Goal: Information Seeking & Learning: Learn about a topic

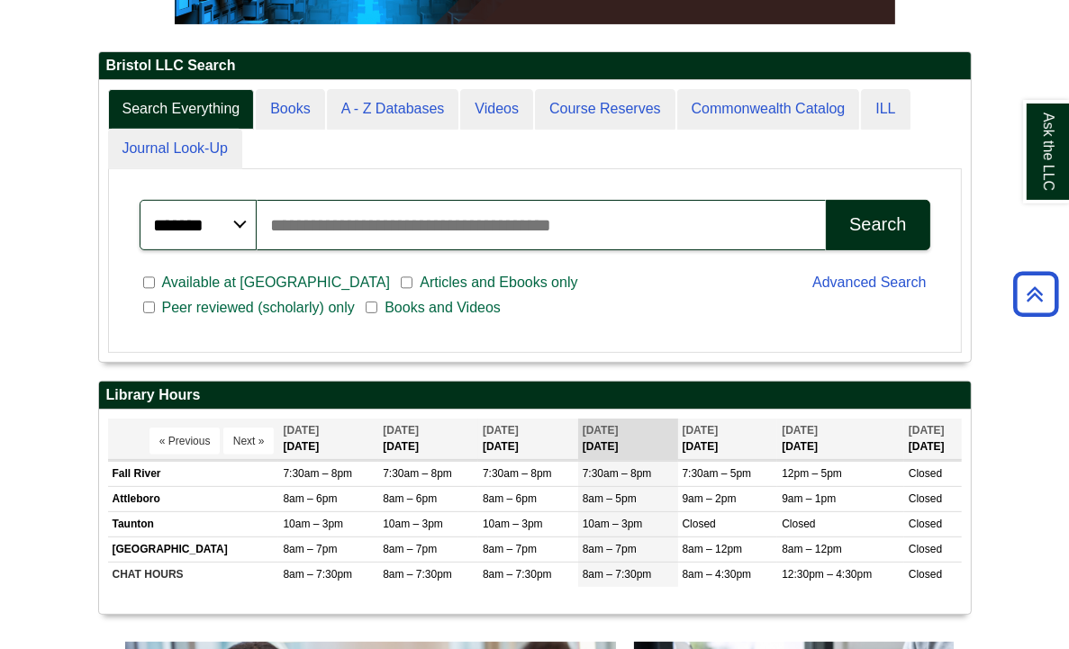
scroll to position [386, 0]
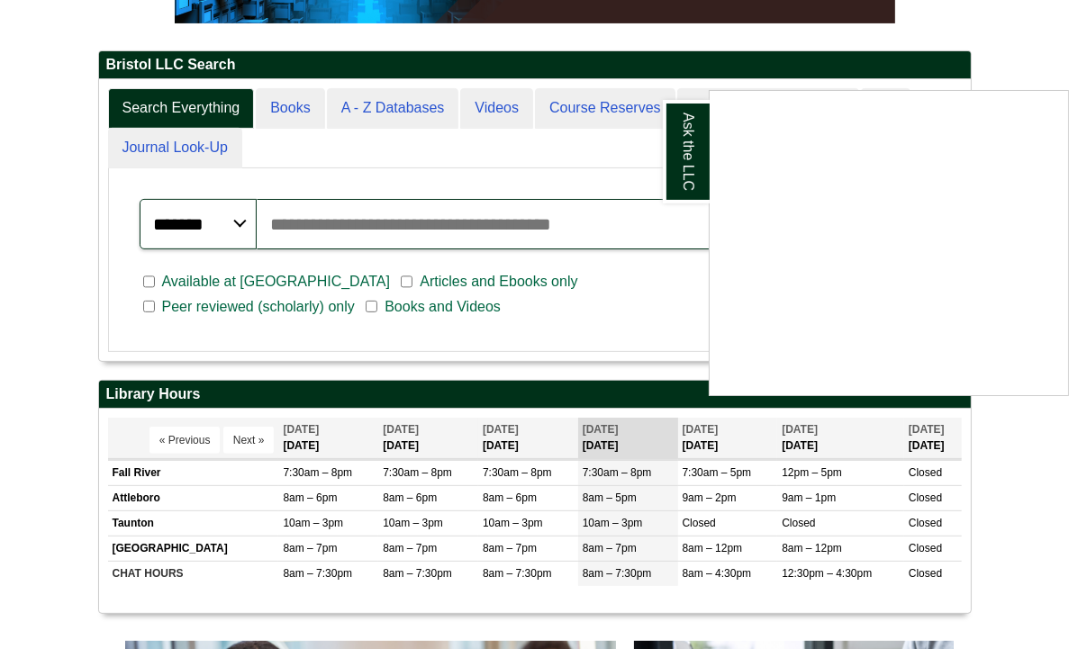
click at [532, 195] on div "Ask the LLC" at bounding box center [534, 324] width 1069 height 649
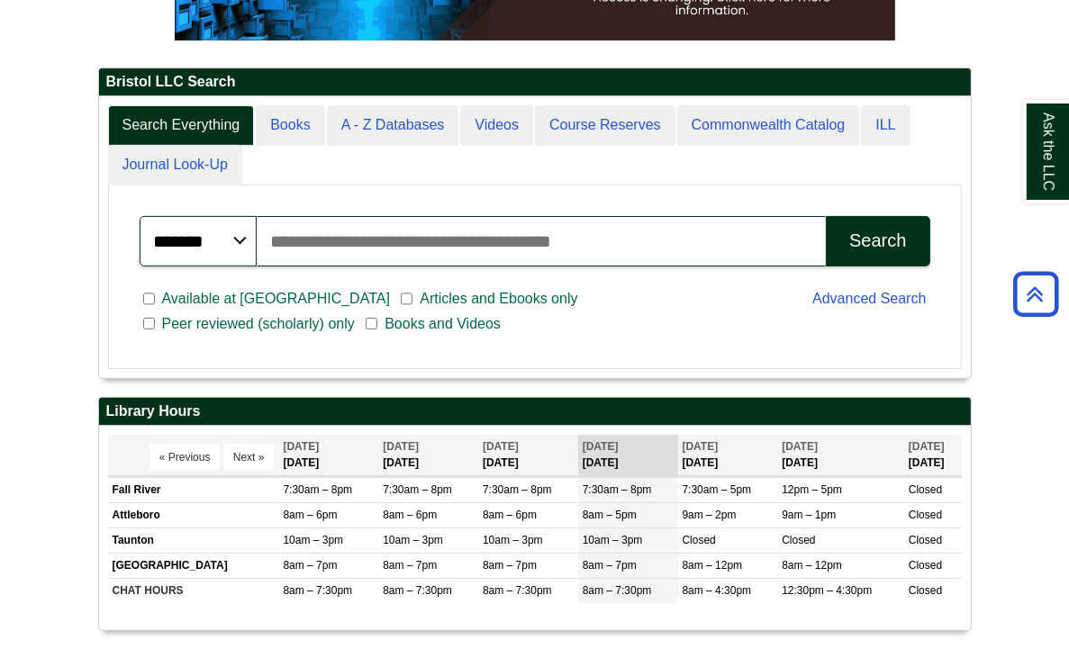
scroll to position [366, 0]
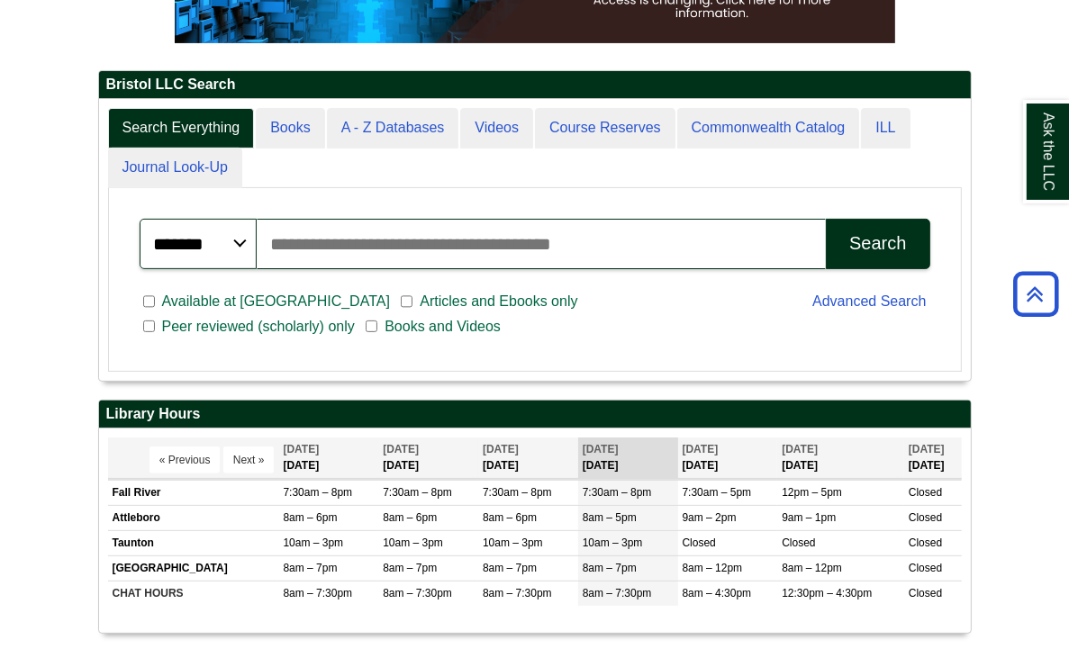
click at [471, 219] on input "Search articles, books, journals & more" at bounding box center [542, 244] width 570 height 50
type input "**********"
click at [906, 233] on div "Search" at bounding box center [877, 243] width 57 height 21
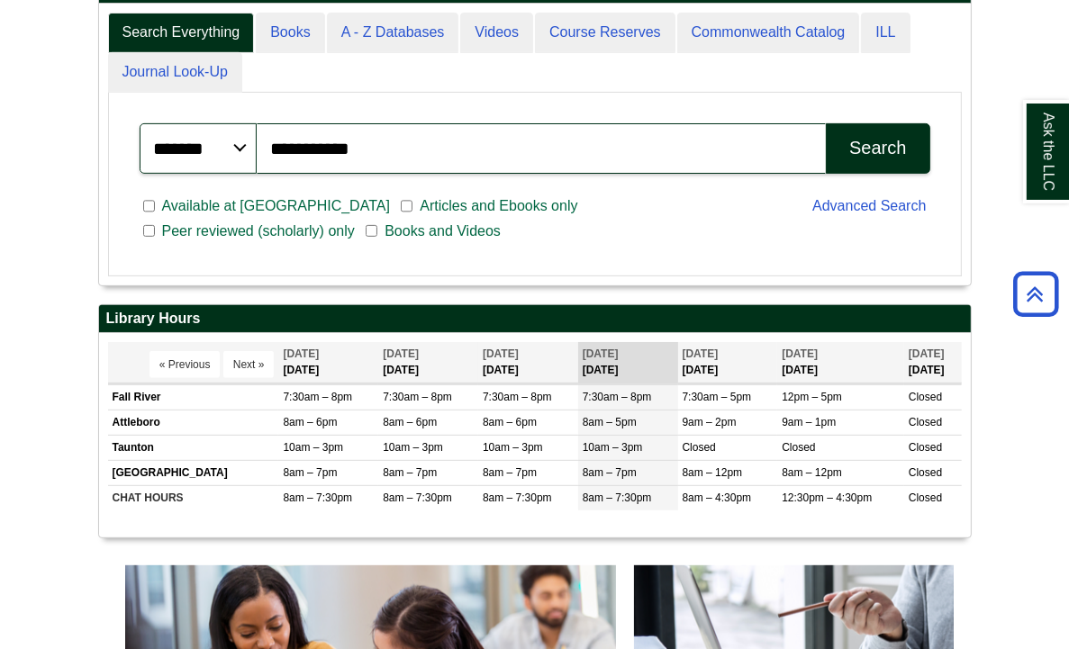
scroll to position [216, 1052]
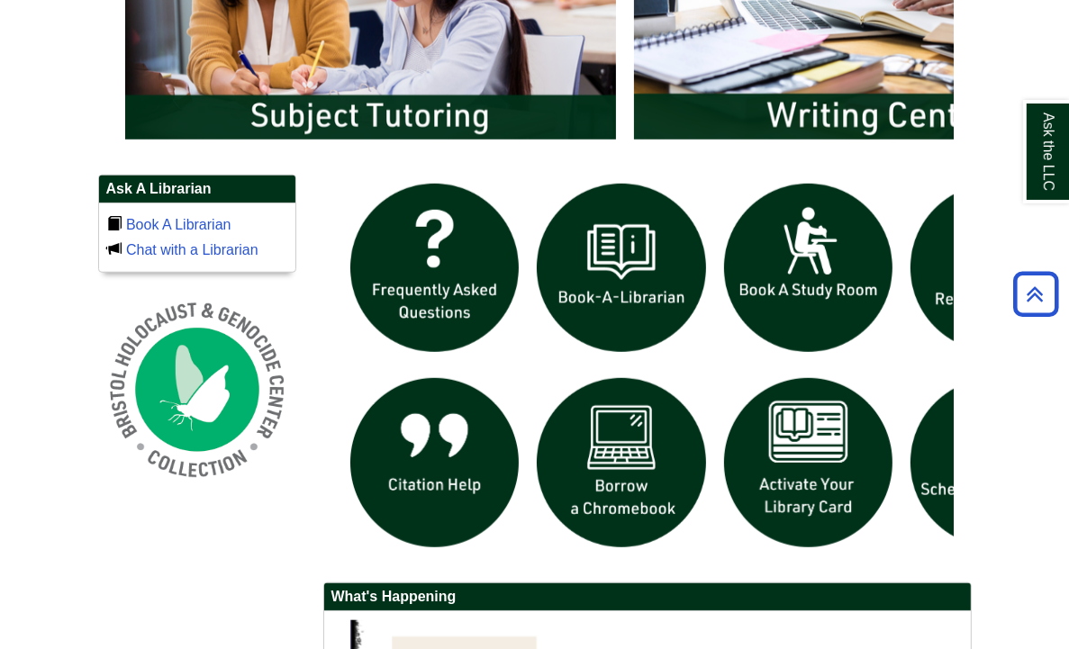
scroll to position [1131, 0]
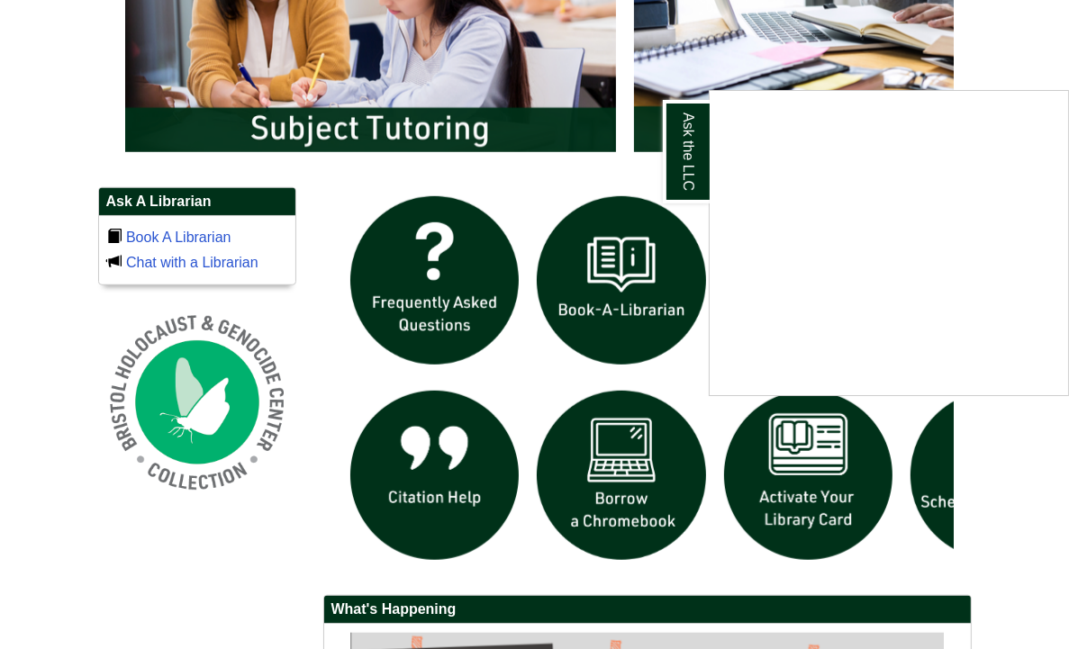
click at [286, 452] on div "Ask the LLC" at bounding box center [534, 324] width 1069 height 649
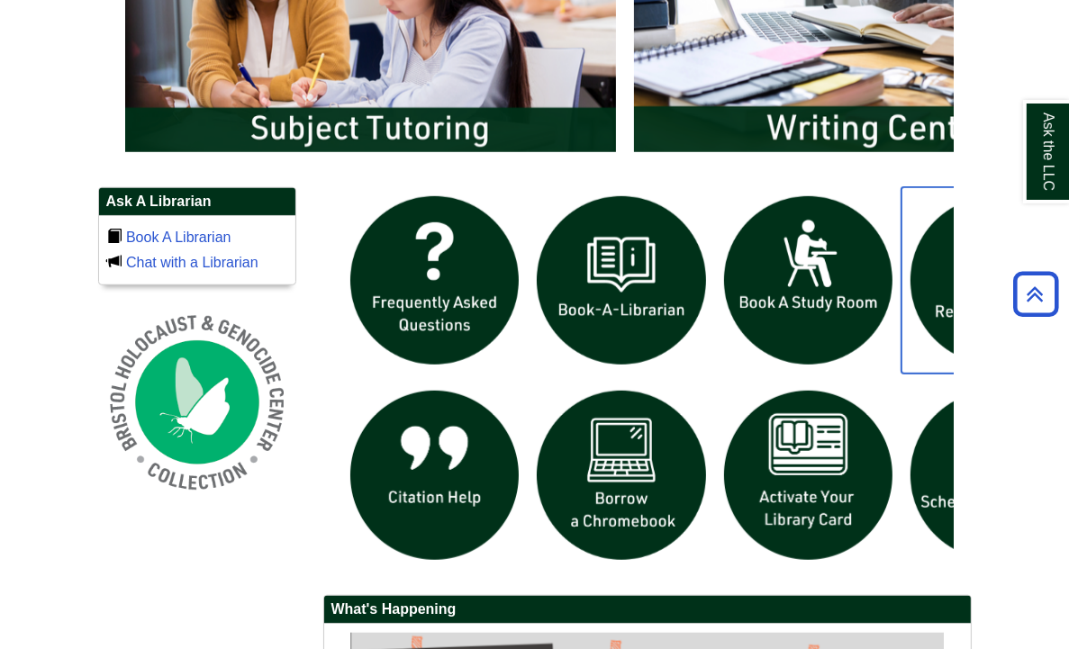
click at [966, 242] on img "slideshow" at bounding box center [995, 280] width 187 height 187
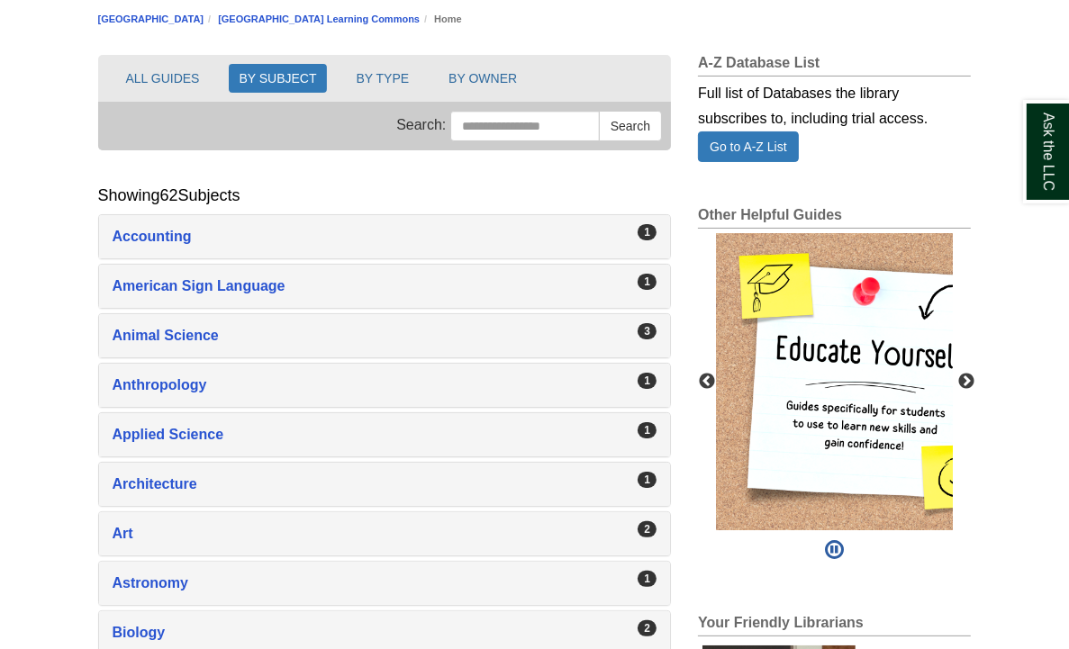
scroll to position [204, 0]
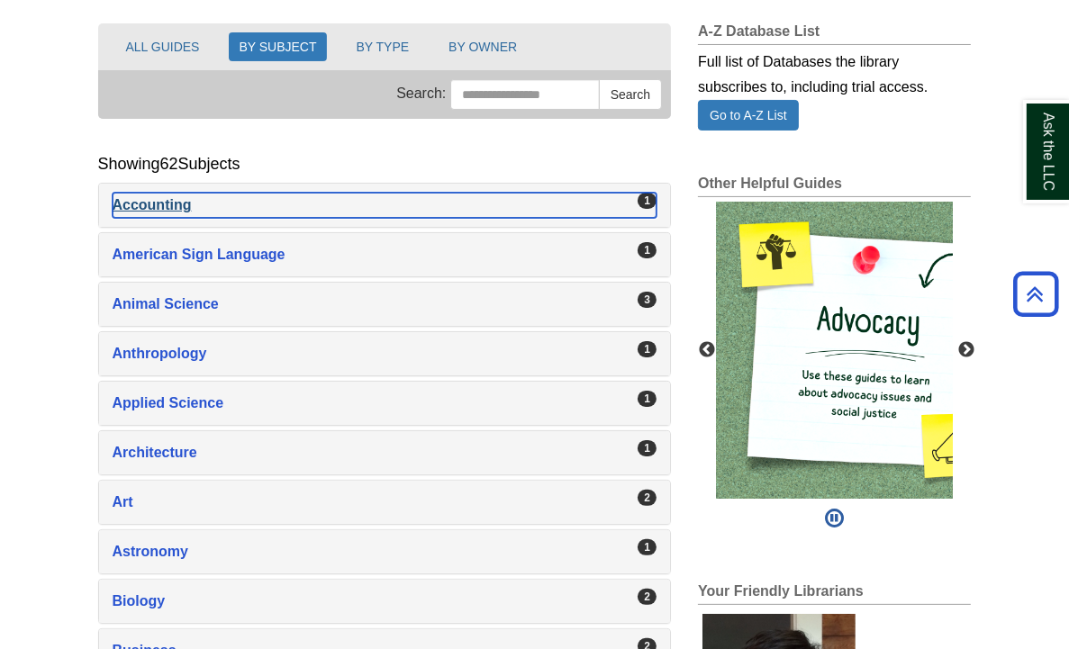
click at [113, 195] on div "Accounting , 1 guides" at bounding box center [385, 205] width 545 height 25
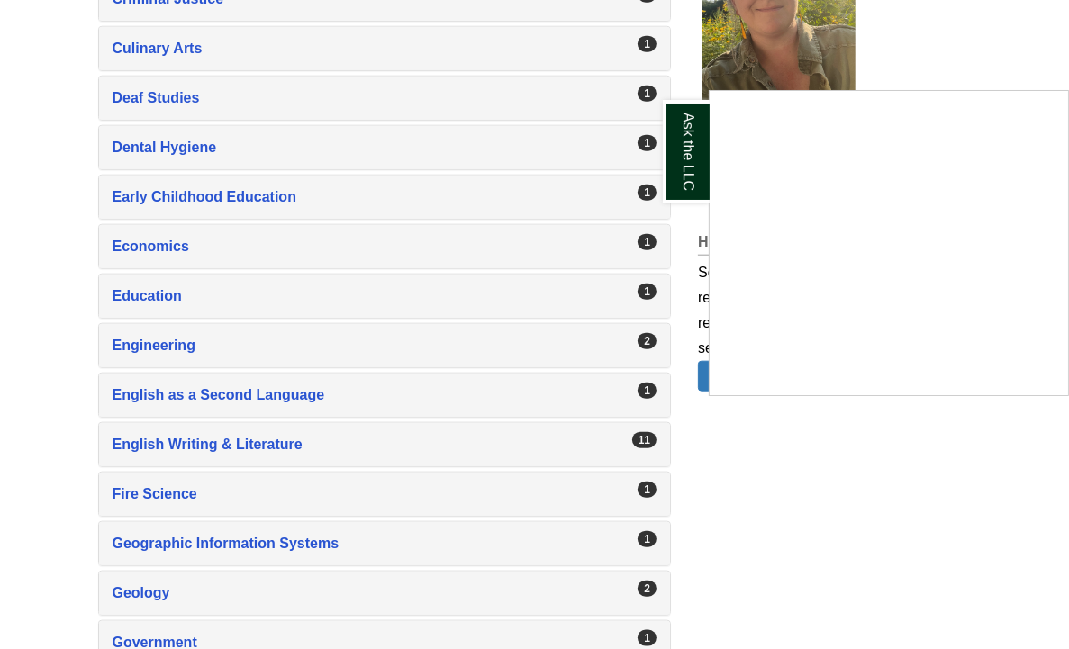
scroll to position [1436, 0]
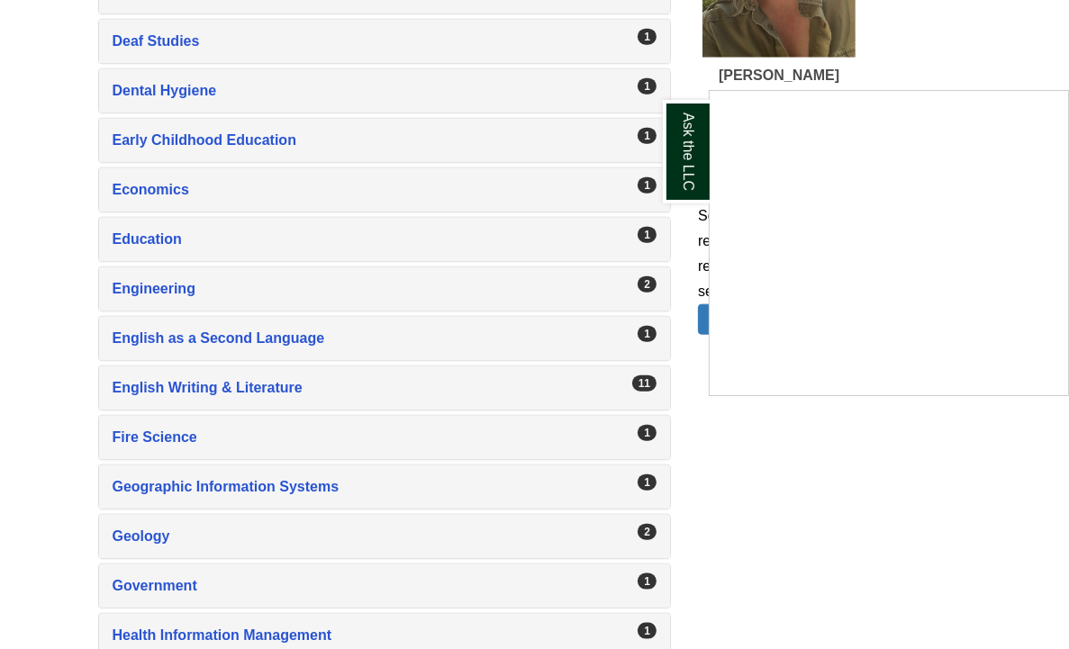
click at [665, 372] on div "Ask the LLC" at bounding box center [534, 324] width 1069 height 649
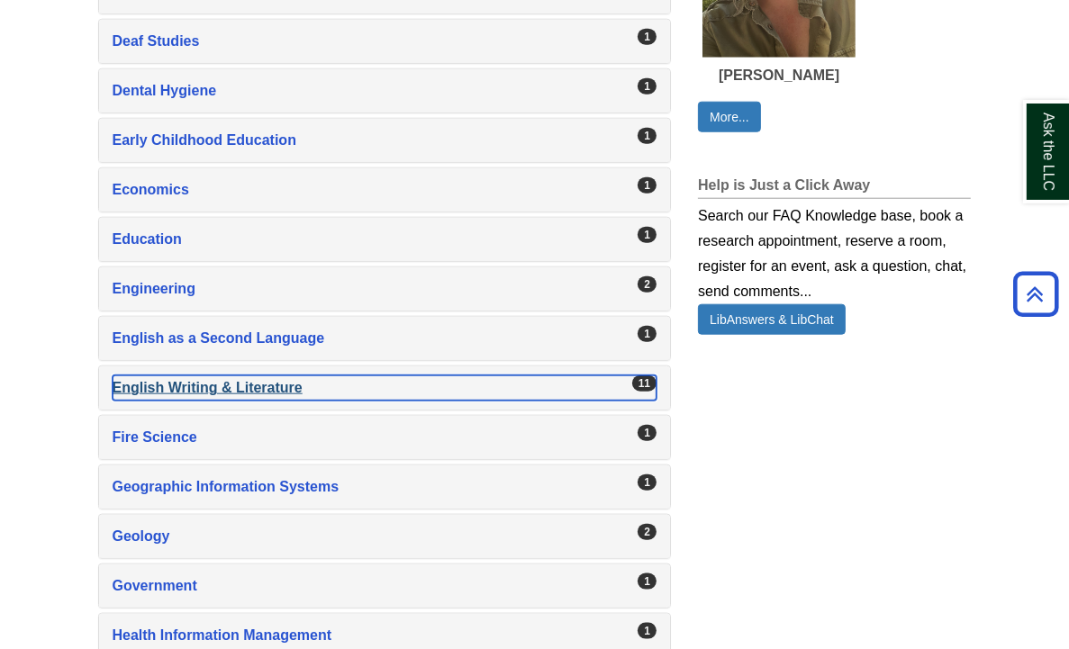
click at [181, 377] on div "English Writing & Literature , 11 guides" at bounding box center [385, 388] width 545 height 25
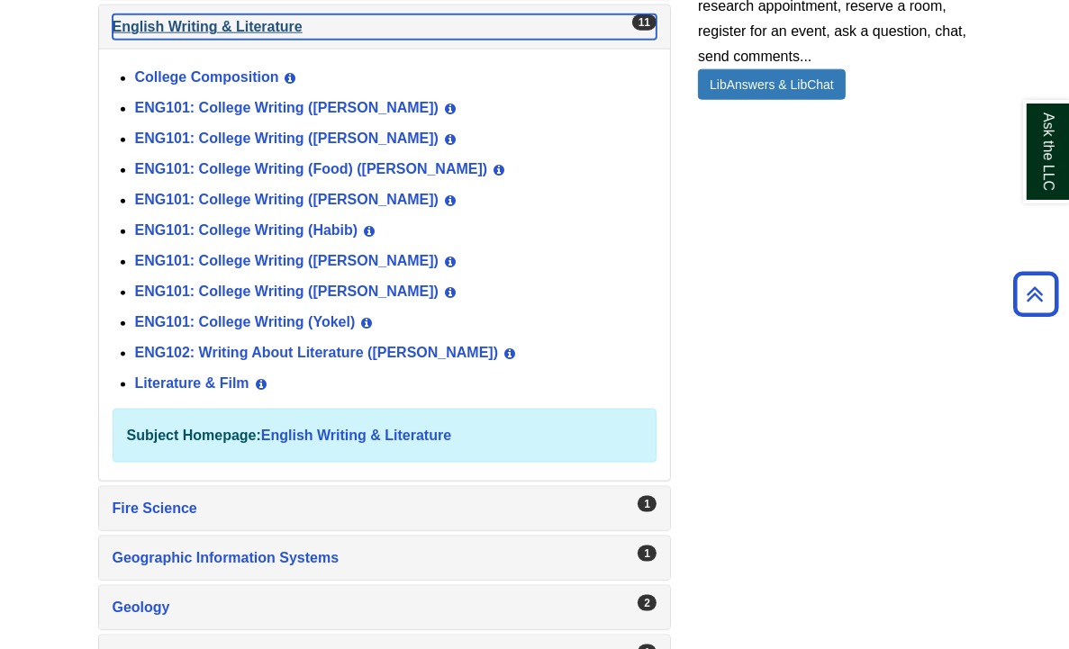
scroll to position [1675, 0]
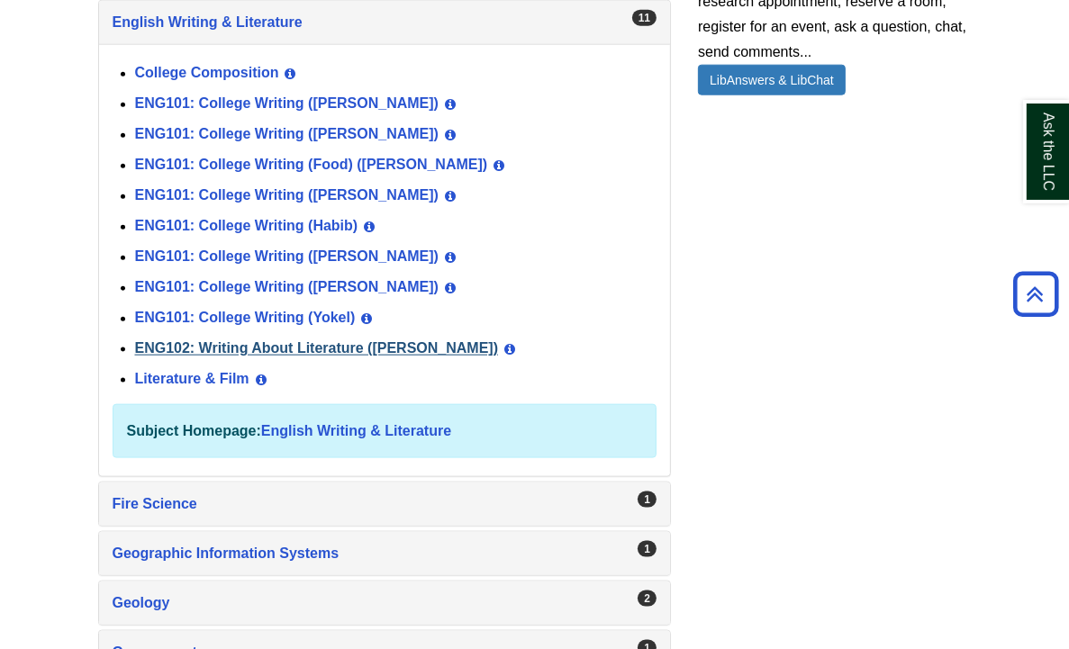
click at [159, 341] on div "ENG102: Writing About Literature (Duffy) View Guide Info" at bounding box center [396, 349] width 522 height 31
click at [210, 341] on link "ENG102: Writing About Literature (Duffy)" at bounding box center [317, 348] width 364 height 15
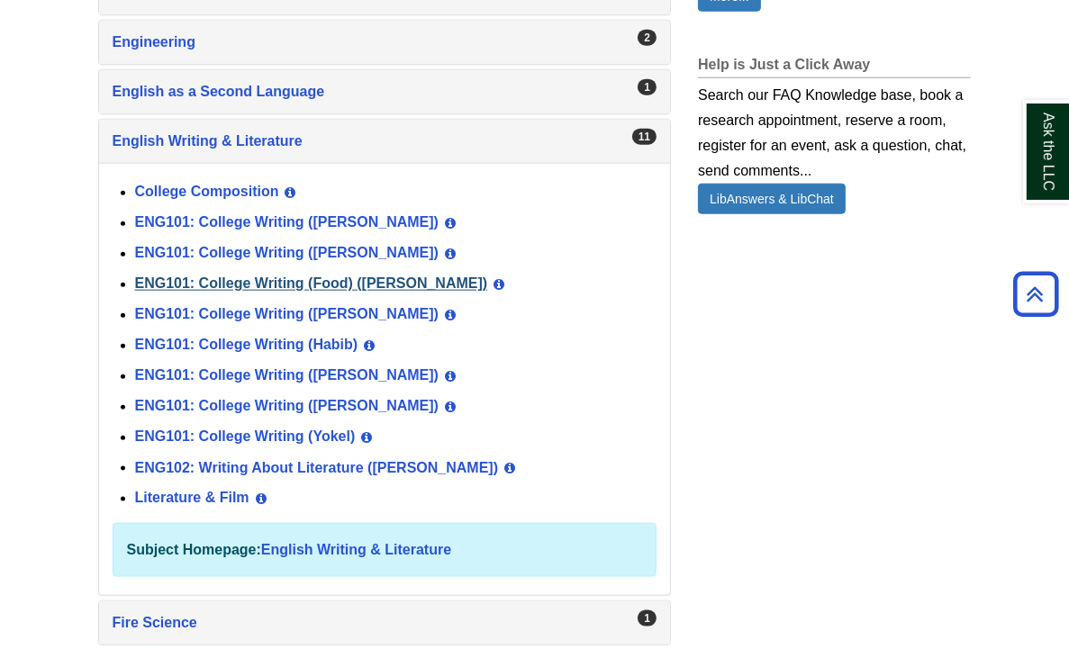
scroll to position [1539, 0]
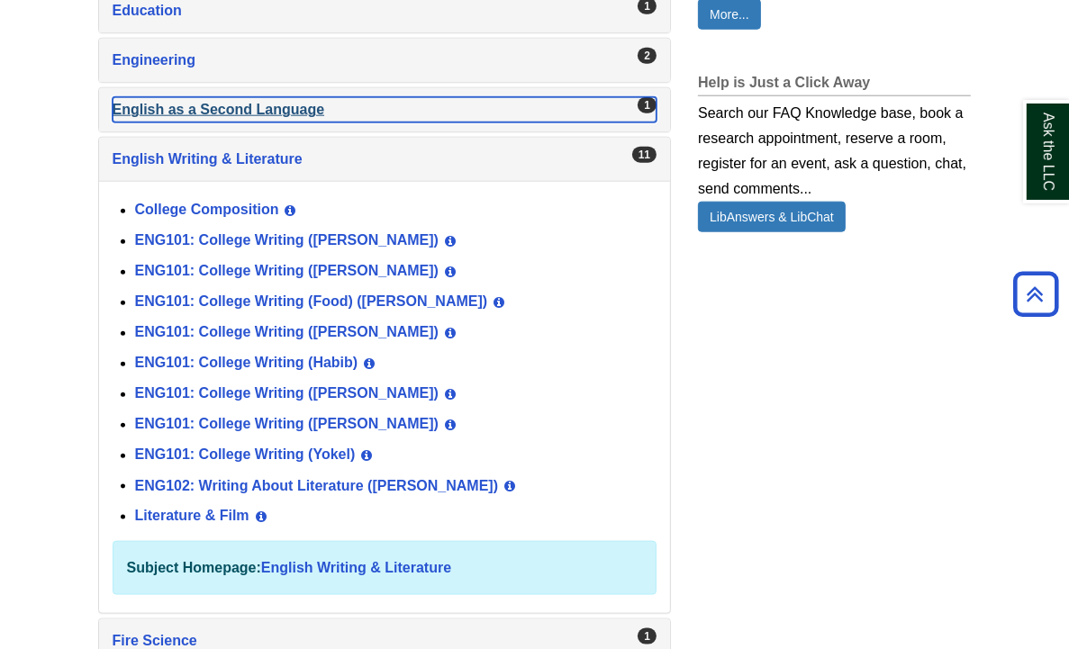
click at [138, 98] on div "English as a Second Language , 1 guides" at bounding box center [385, 109] width 545 height 25
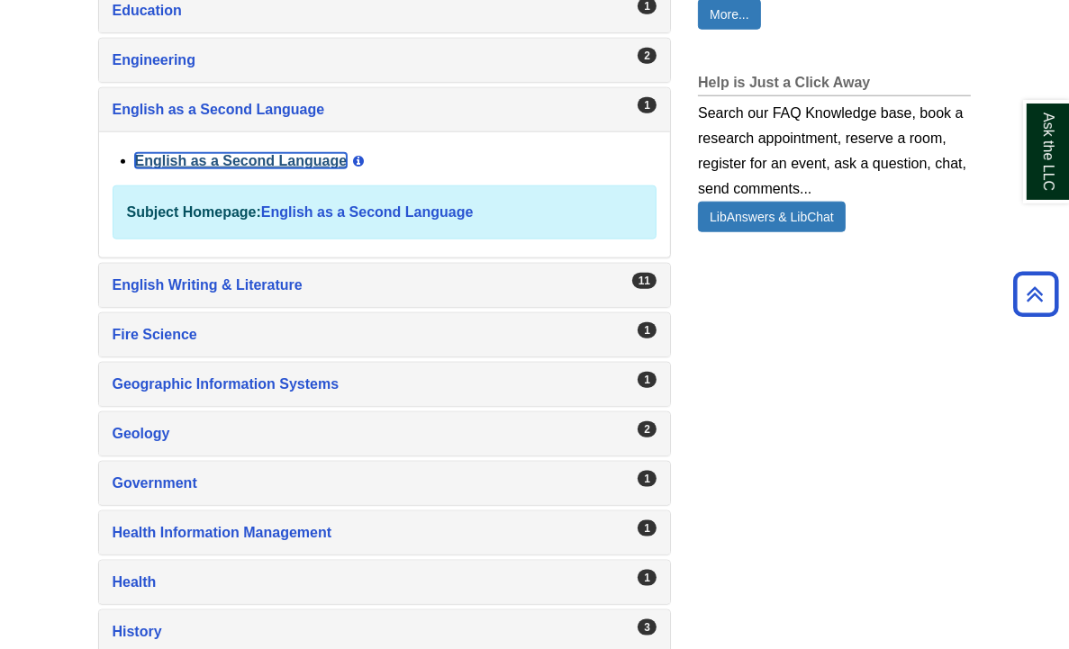
click at [141, 153] on link "English as a Second Language" at bounding box center [241, 160] width 213 height 15
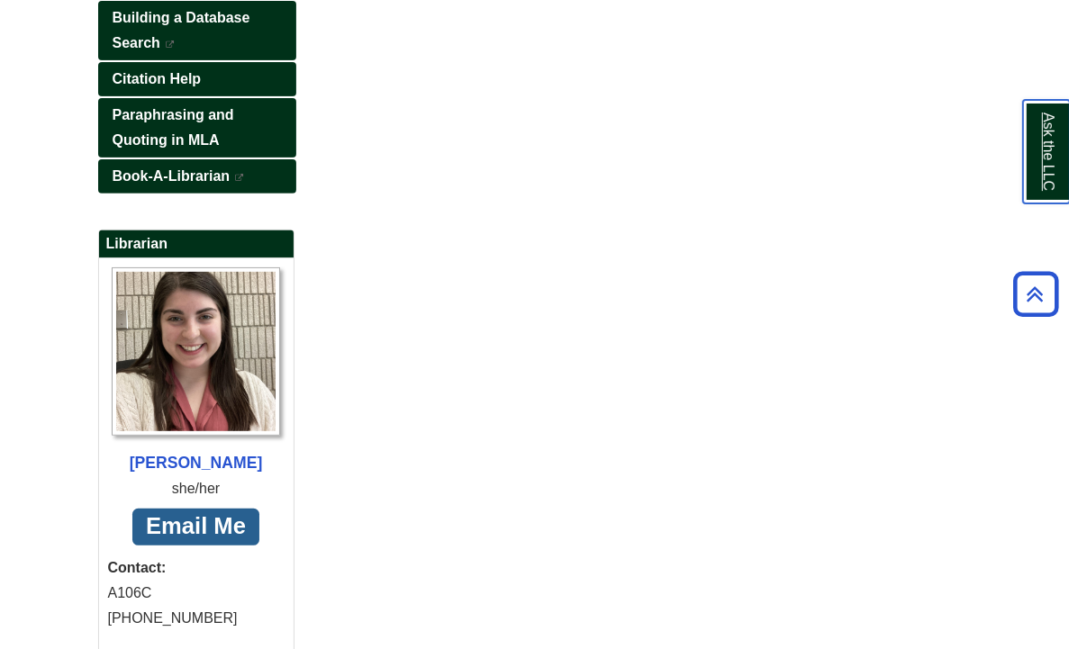
scroll to position [198, 5]
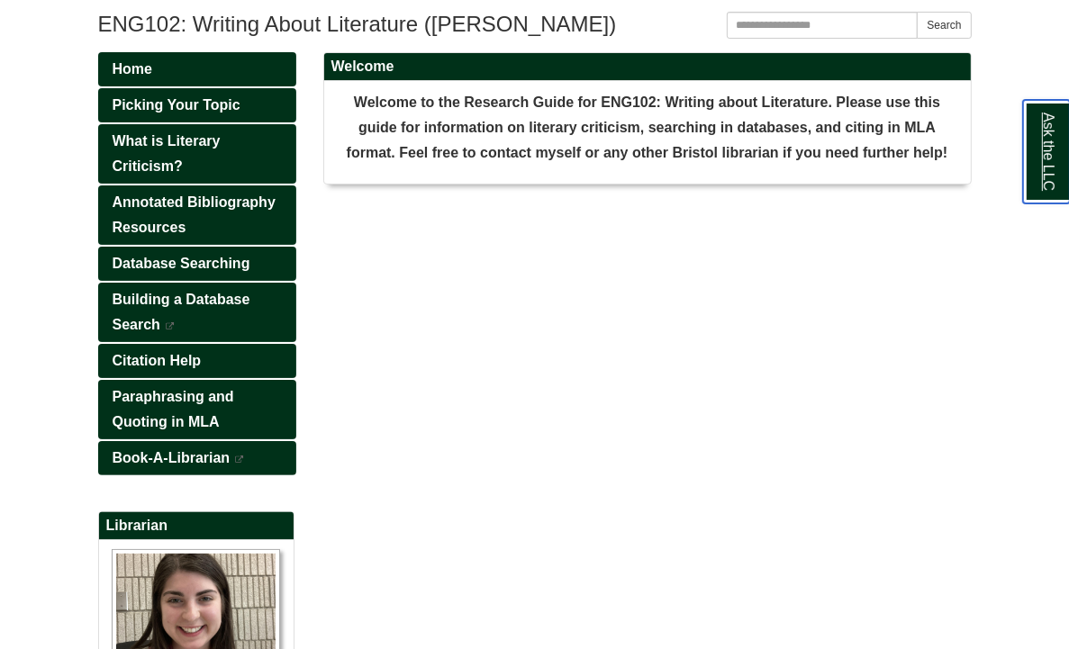
click at [1052, 132] on link "Ask the LLC" at bounding box center [1046, 152] width 47 height 104
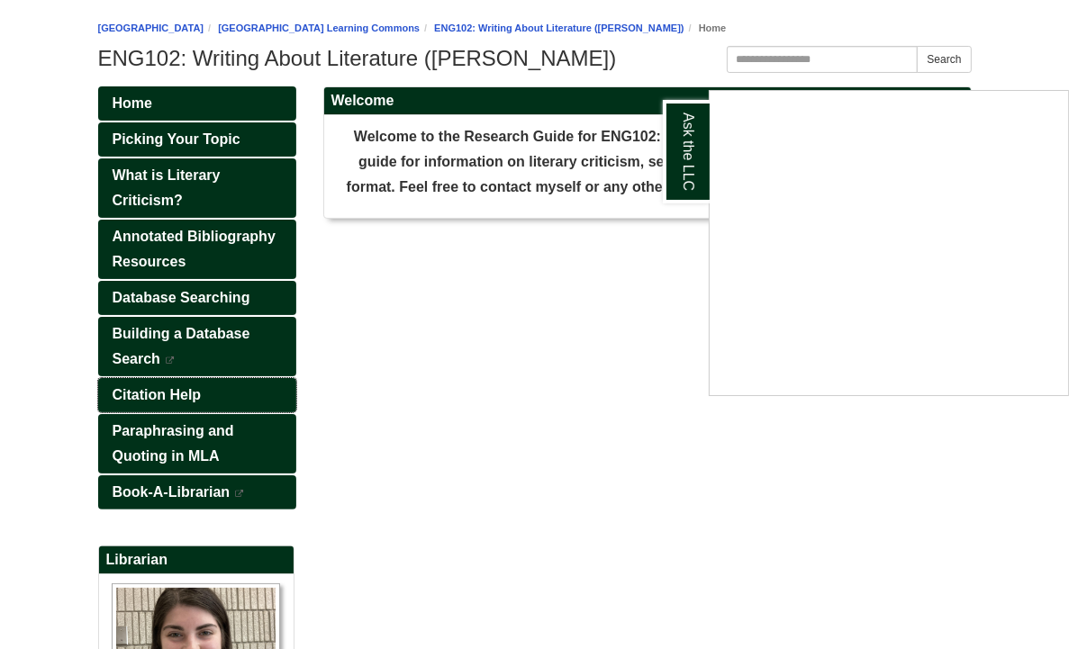
scroll to position [0, 5]
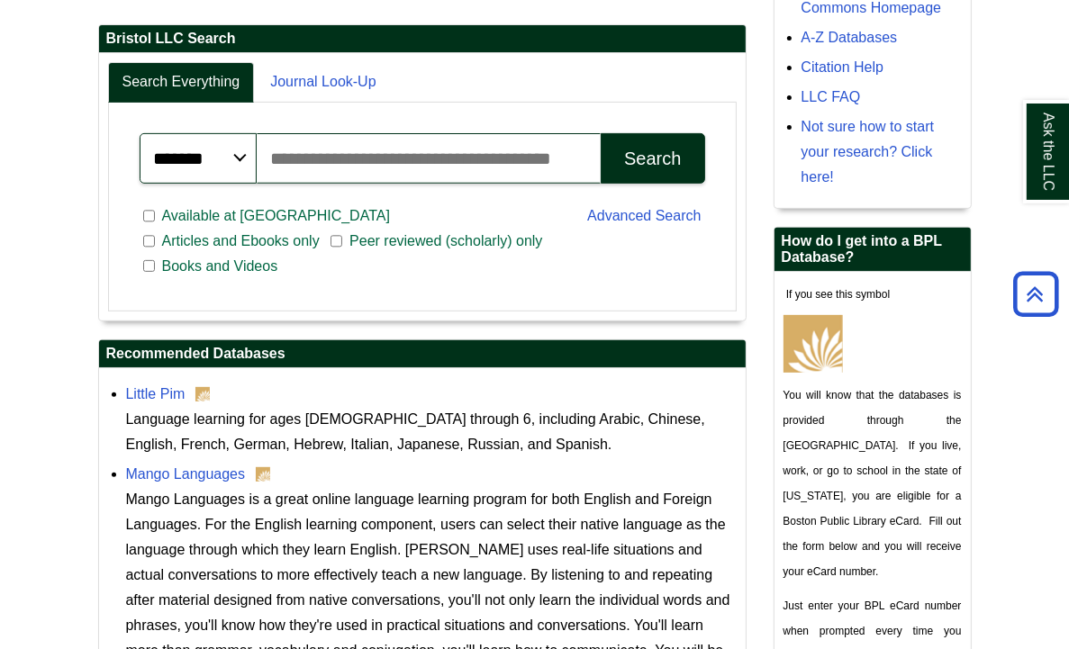
scroll to position [522, 0]
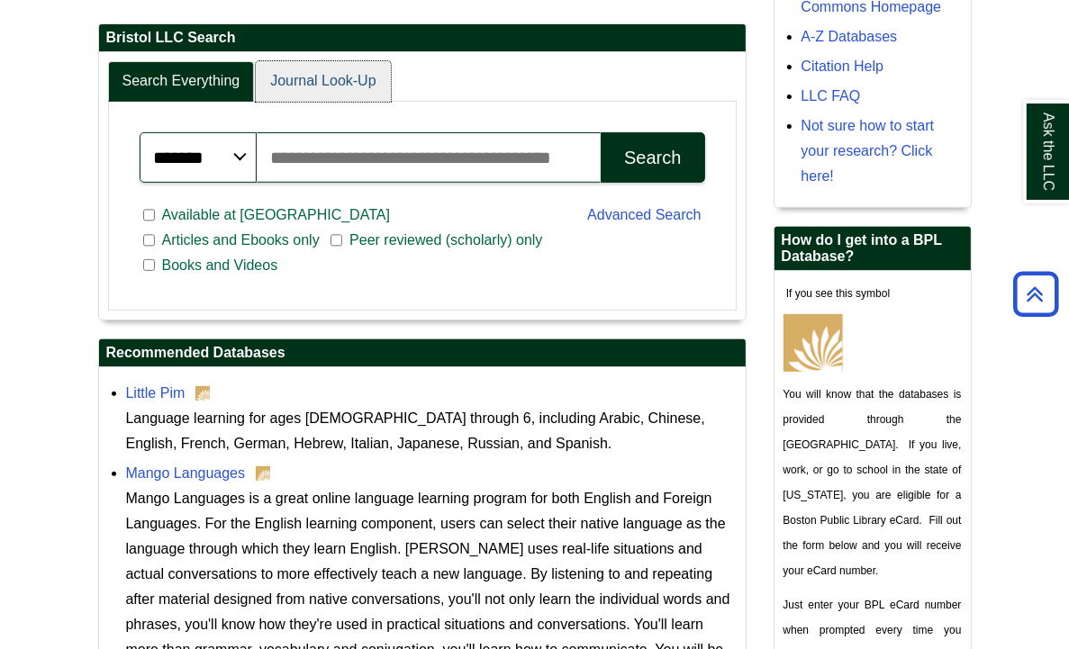
click at [256, 80] on link "Journal Look-Up" at bounding box center [323, 81] width 134 height 41
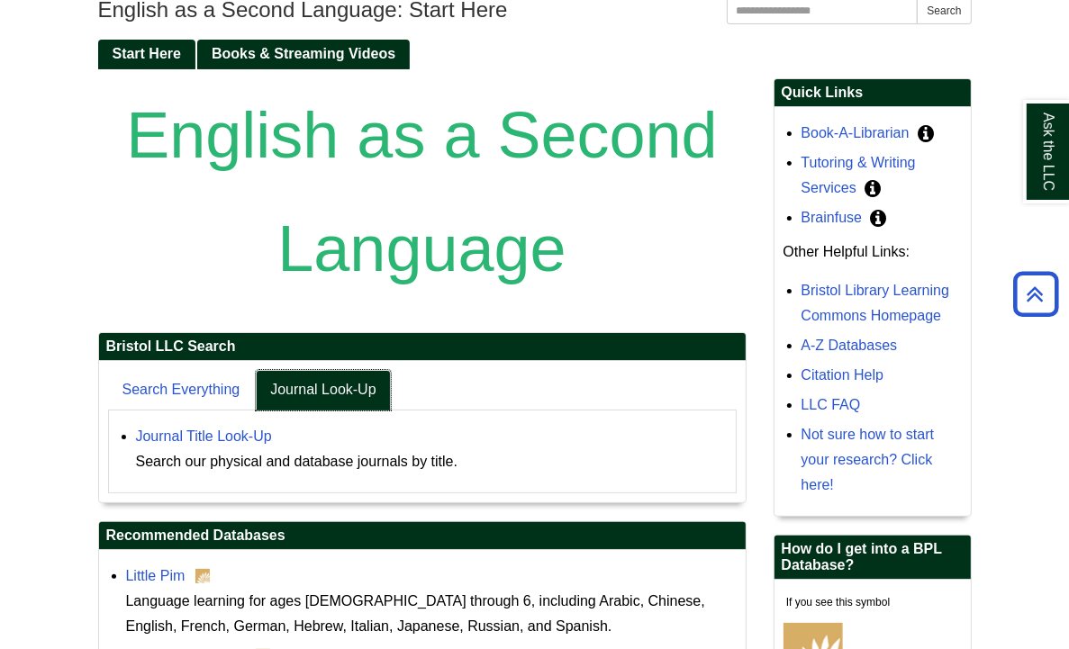
scroll to position [36, 0]
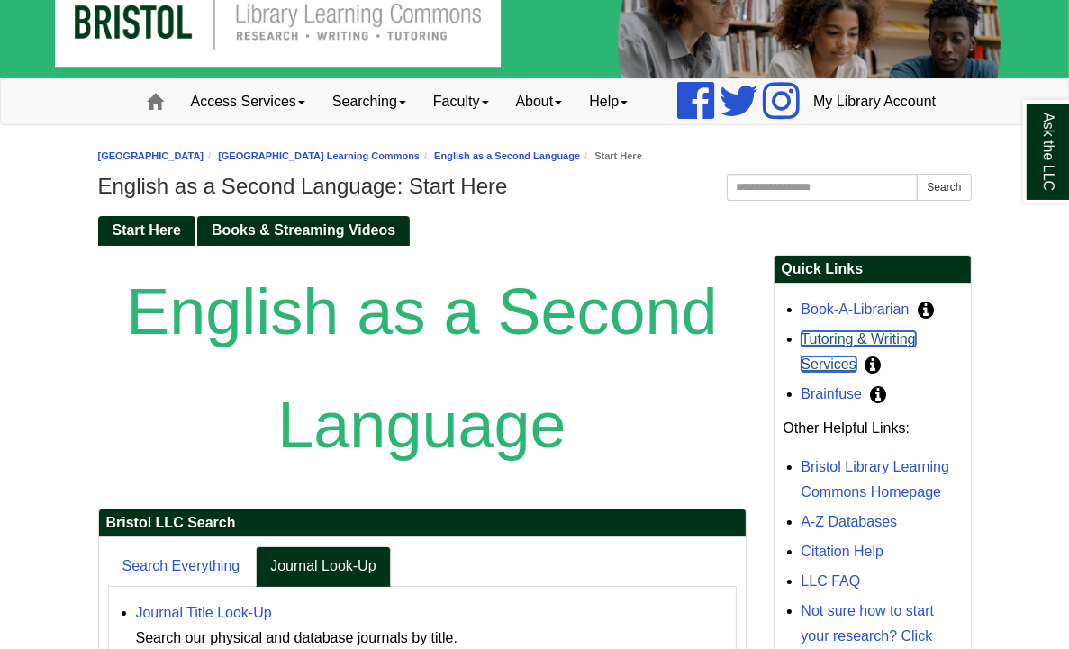
click at [907, 336] on link "Tutoring & Writing Services" at bounding box center [859, 351] width 114 height 41
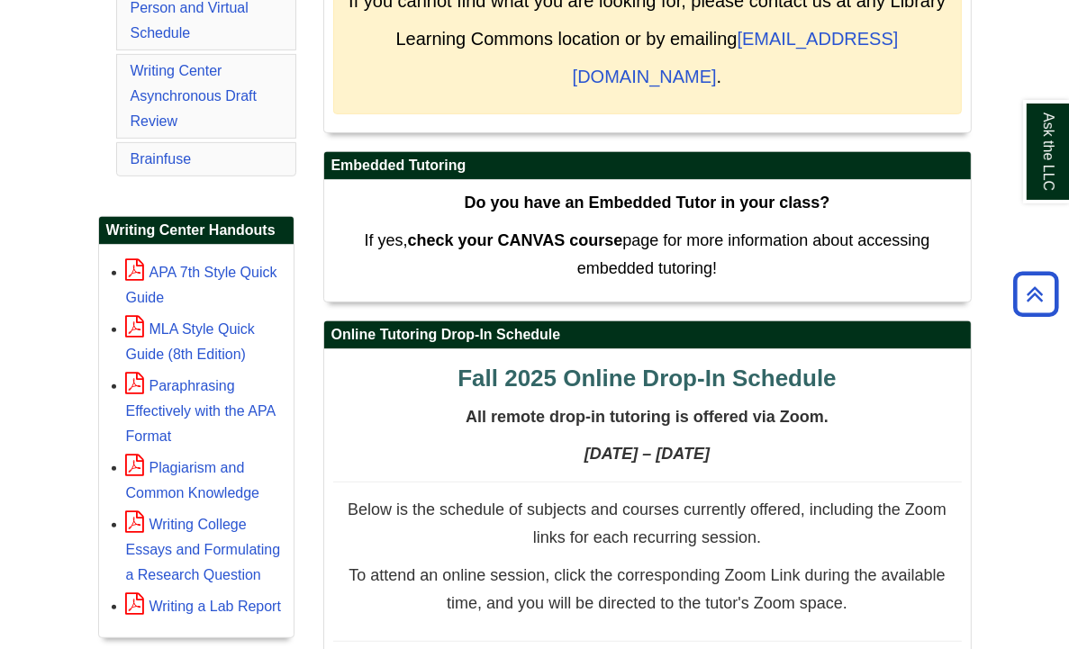
scroll to position [604, 0]
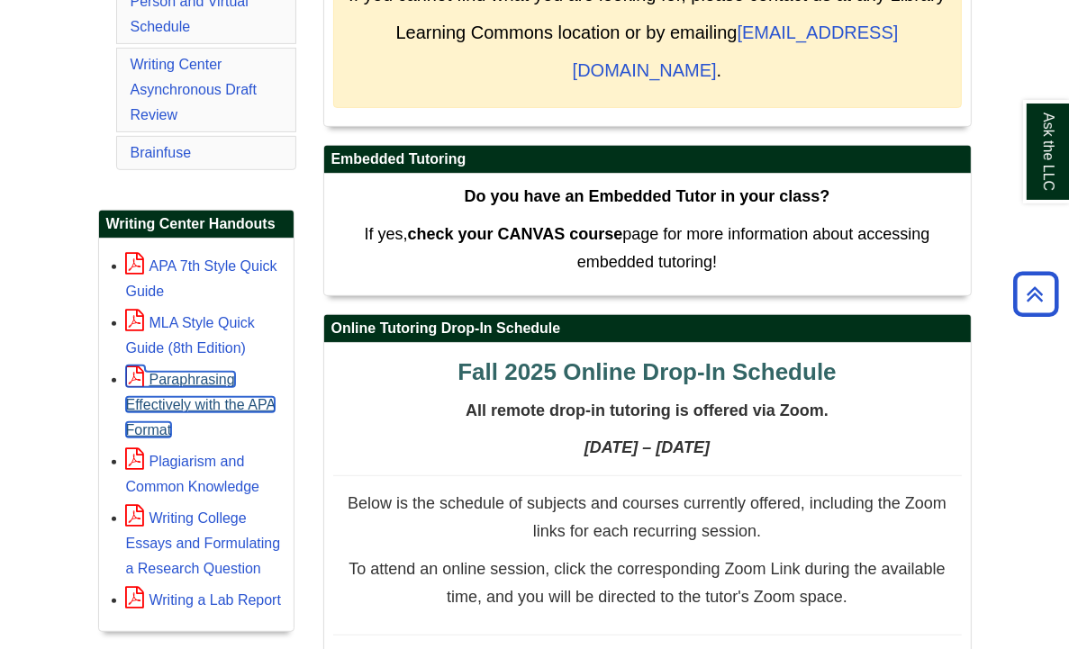
click at [126, 372] on link "Paraphrasing Effectively with the APA Format" at bounding box center [201, 405] width 150 height 66
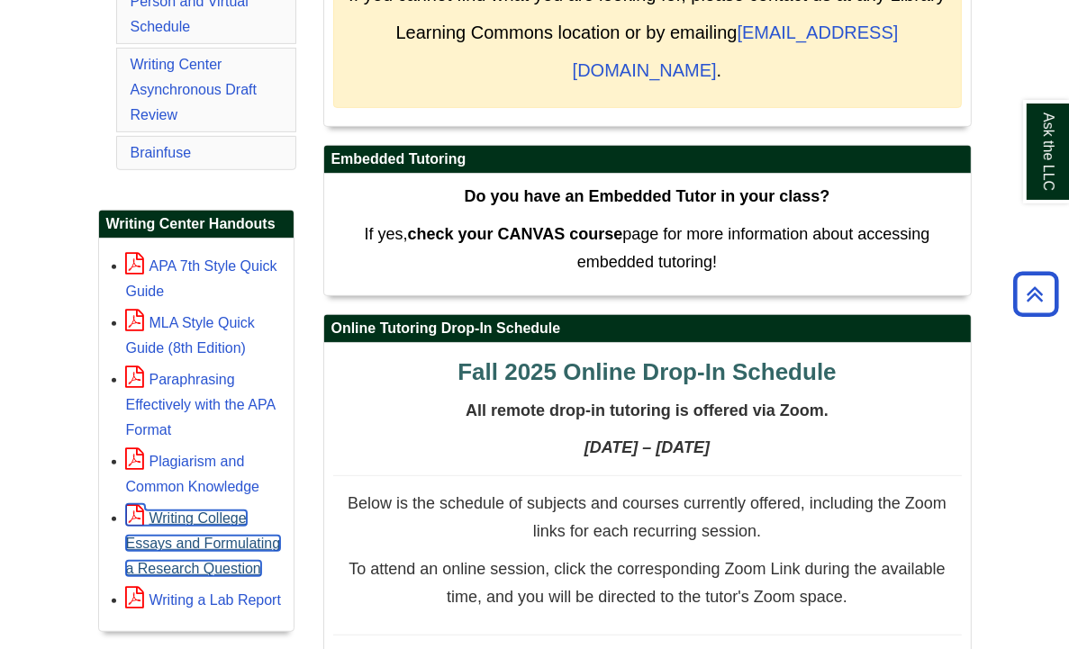
click at [126, 511] on link "Writing College Essays and Formulating a Research Question" at bounding box center [203, 544] width 155 height 66
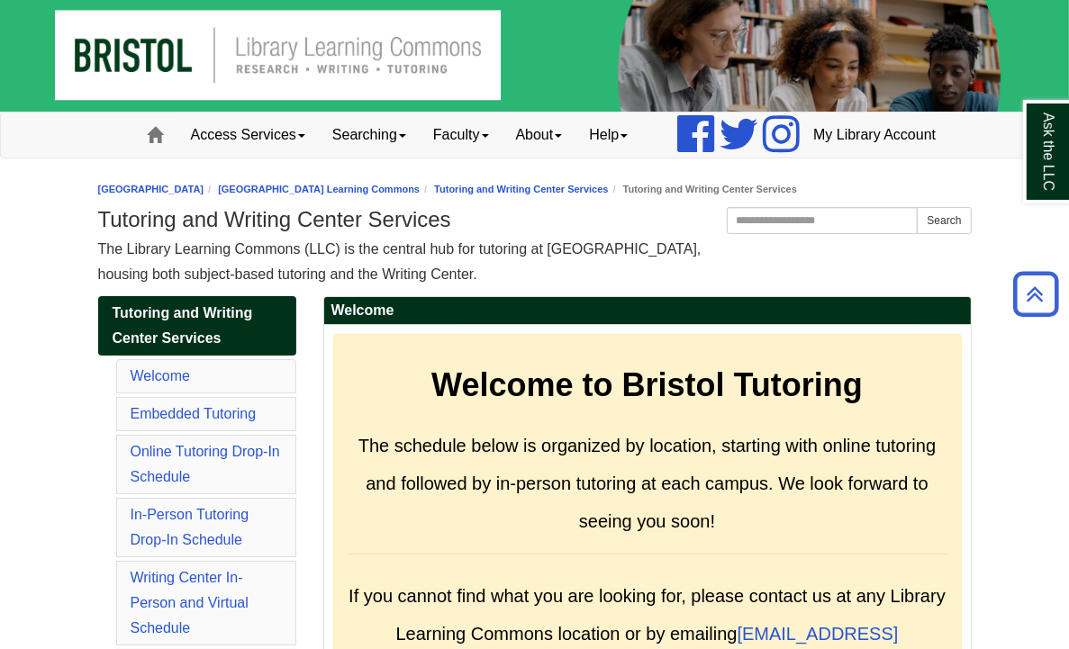
scroll to position [0, 0]
